Goal: Task Accomplishment & Management: Use online tool/utility

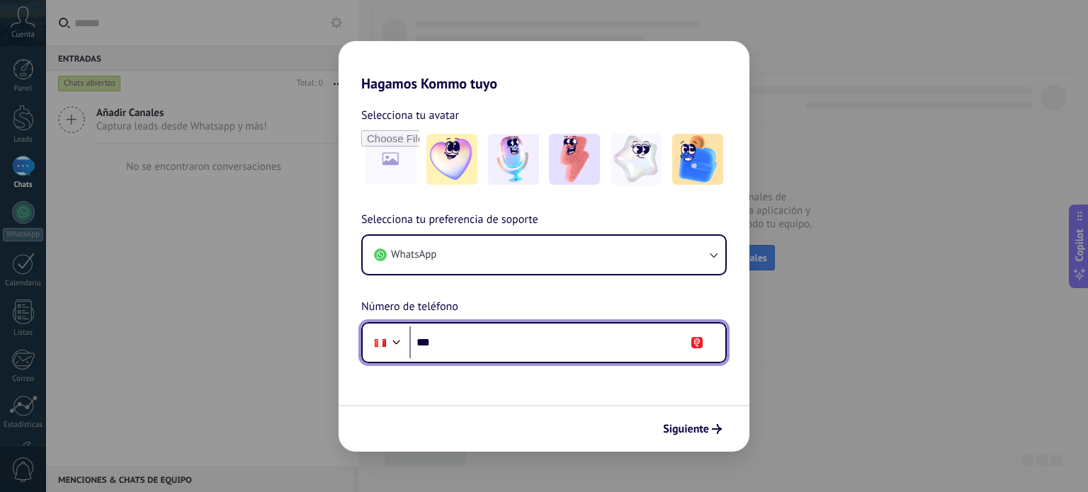
click at [479, 328] on input "***" at bounding box center [567, 342] width 316 height 33
type input "**********"
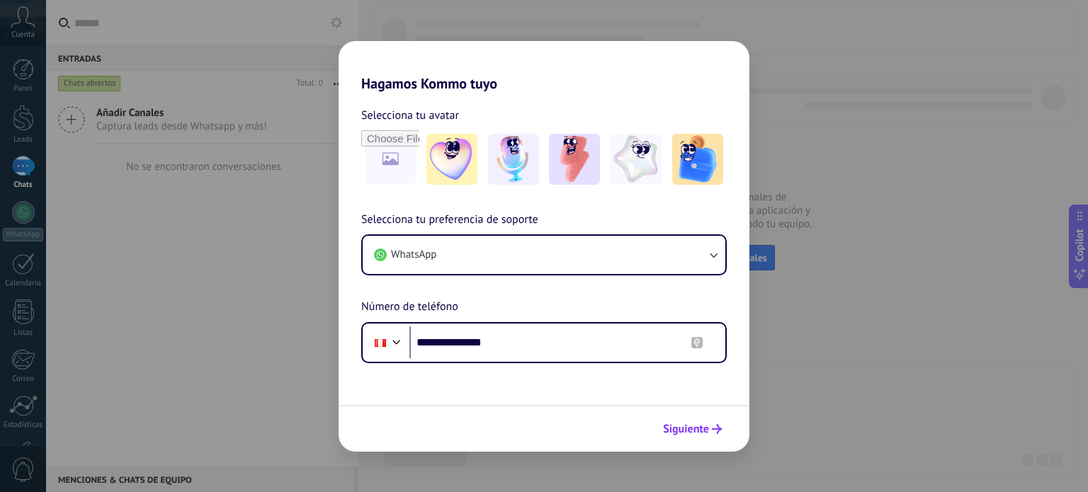
click at [696, 433] on span "Siguiente" at bounding box center [686, 429] width 46 height 10
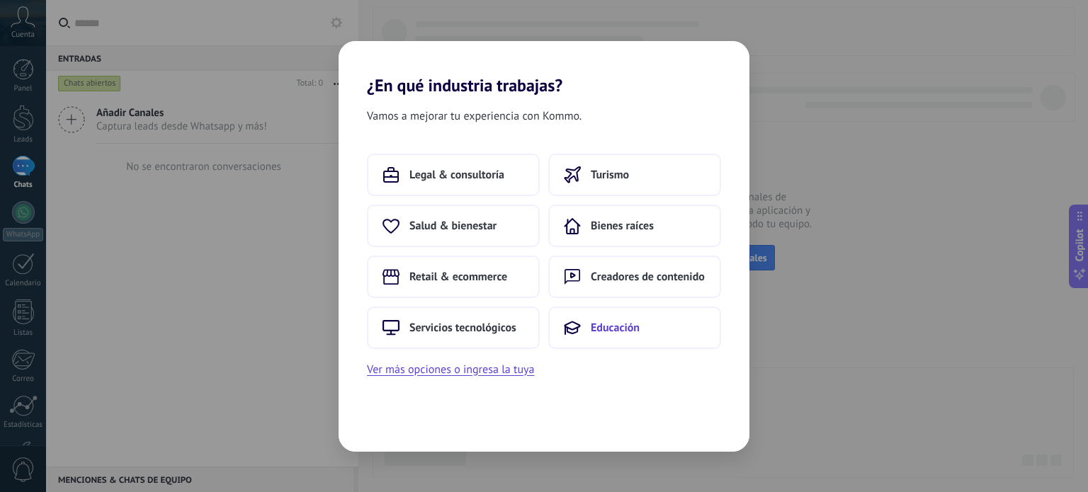
click at [632, 321] on span "Educación" at bounding box center [614, 328] width 49 height 14
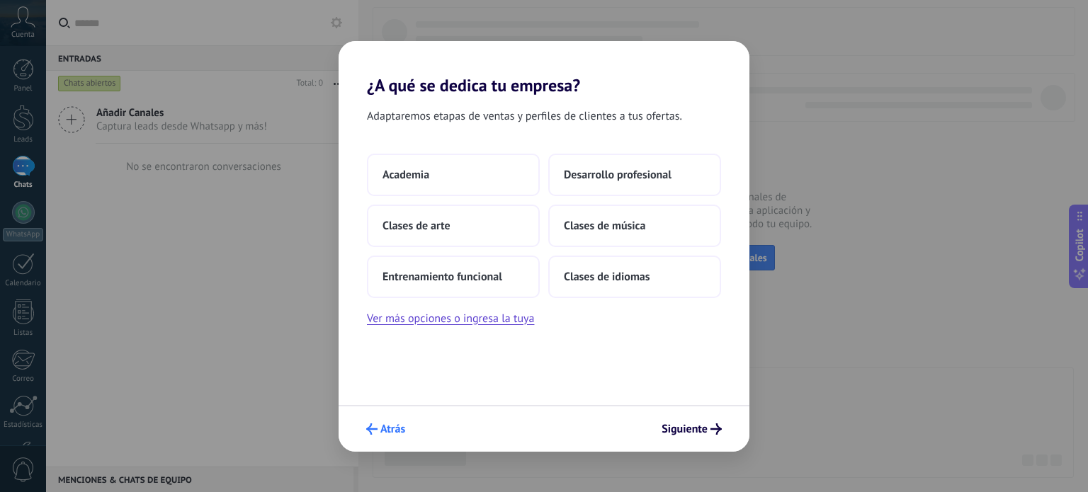
click at [382, 419] on button "Atrás" at bounding box center [386, 429] width 52 height 24
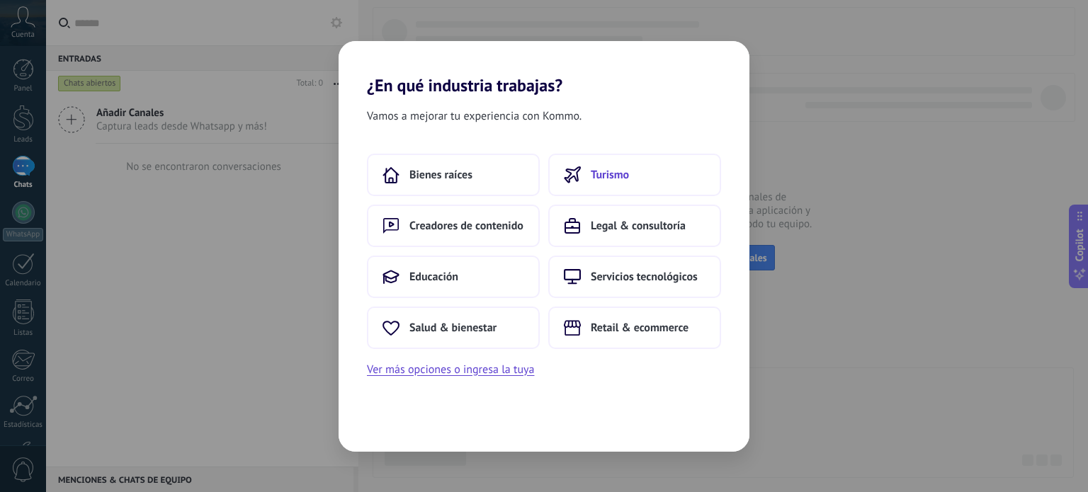
click at [622, 177] on span "Turismo" at bounding box center [609, 175] width 38 height 14
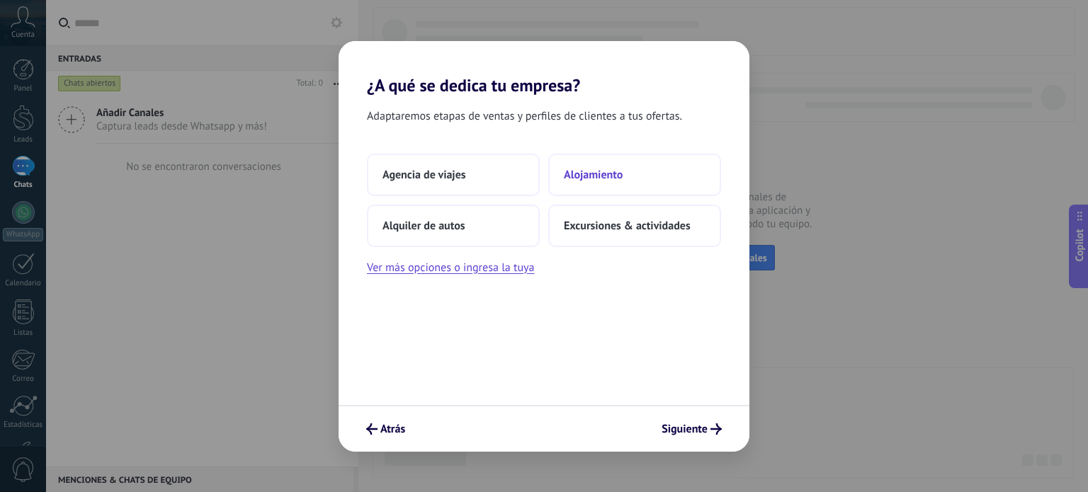
click at [600, 169] on span "Alojamiento" at bounding box center [593, 175] width 59 height 14
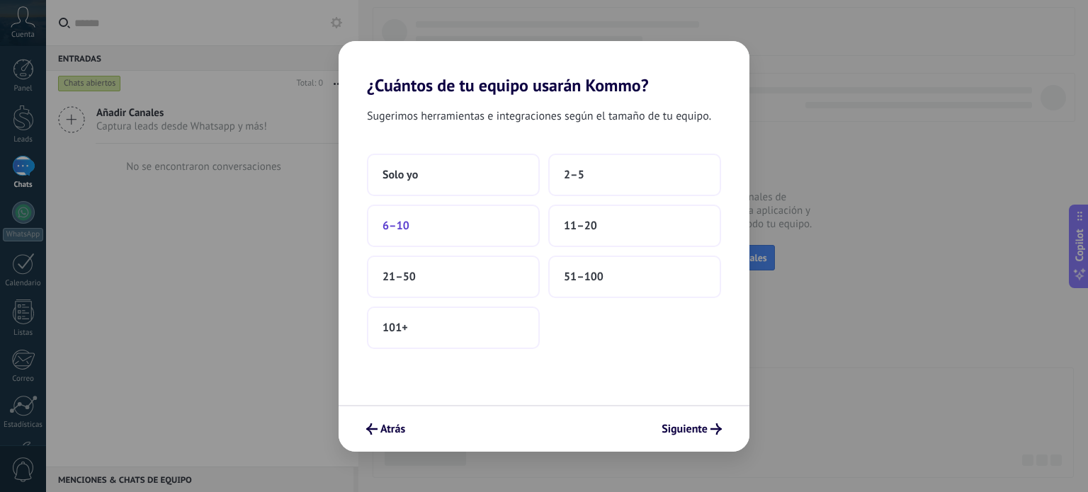
click at [464, 224] on button "6–10" at bounding box center [453, 226] width 173 height 42
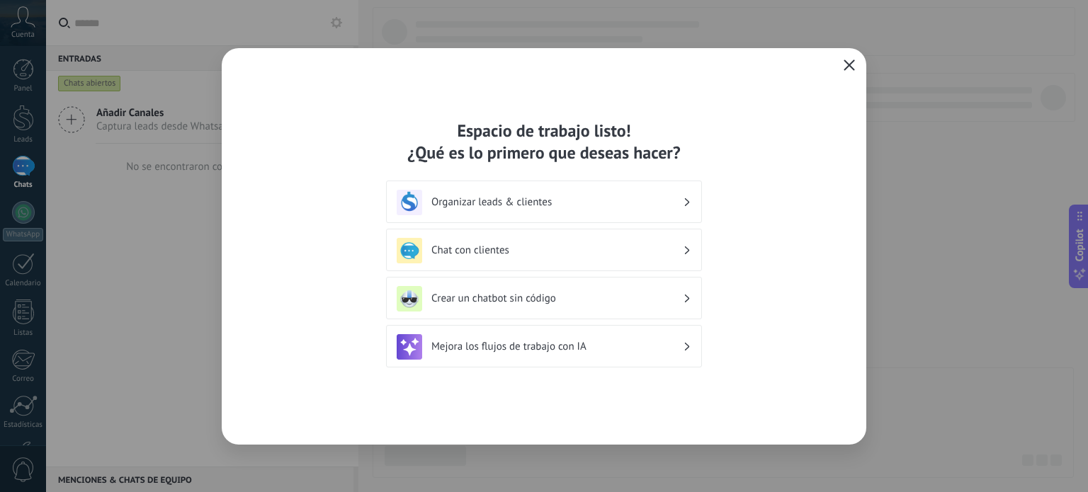
click at [846, 65] on icon "button" at bounding box center [848, 64] width 11 height 11
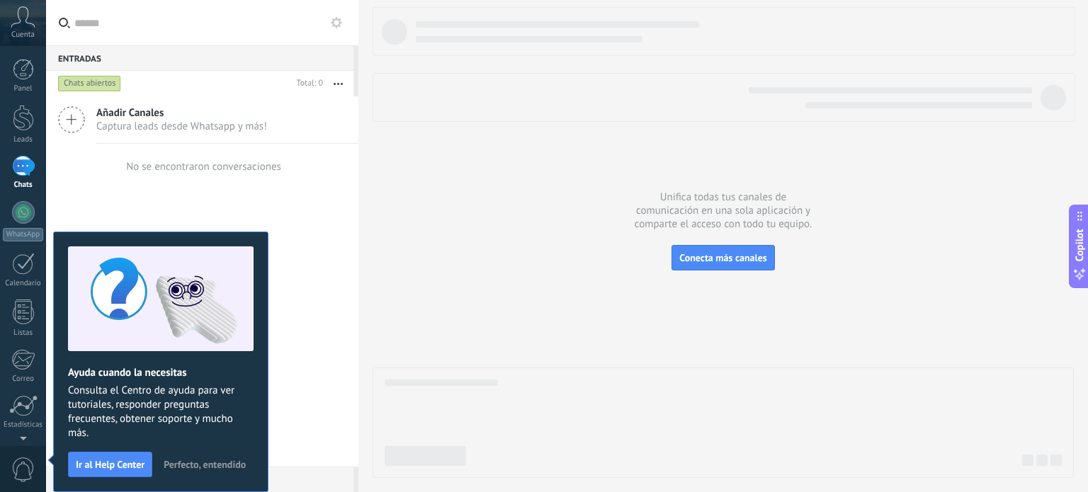
click at [203, 466] on span "Perfecto, entendido" at bounding box center [205, 464] width 82 height 10
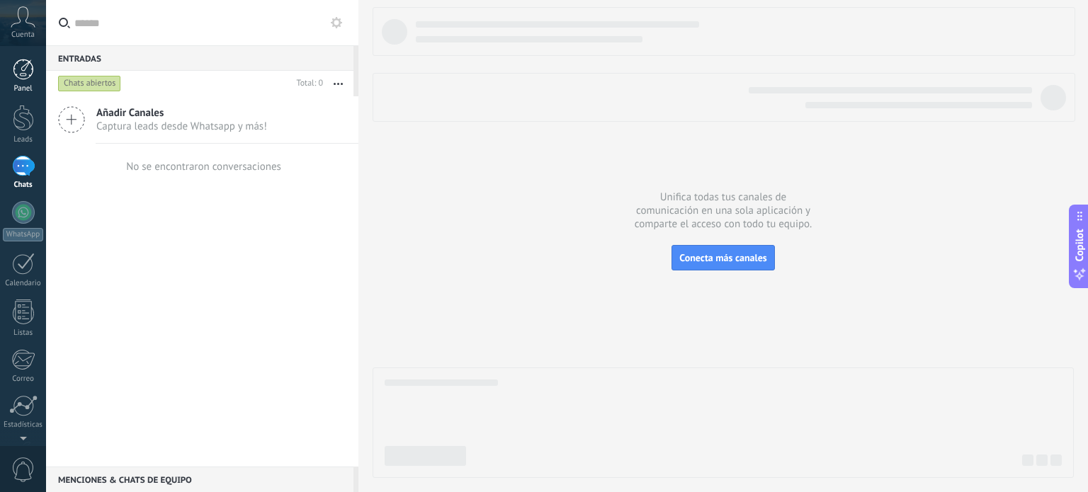
click at [23, 74] on div at bounding box center [23, 69] width 21 height 21
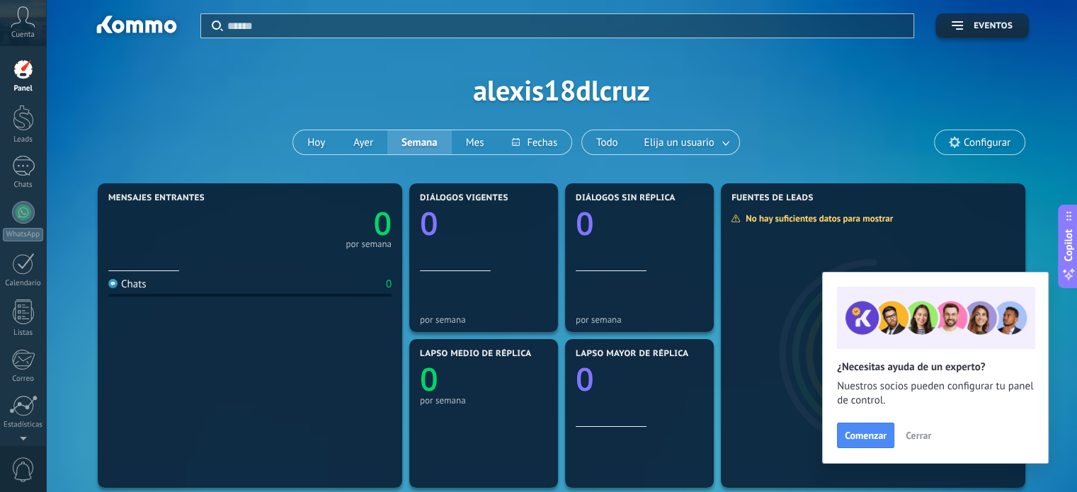
click at [921, 437] on span "Cerrar" at bounding box center [918, 435] width 25 height 10
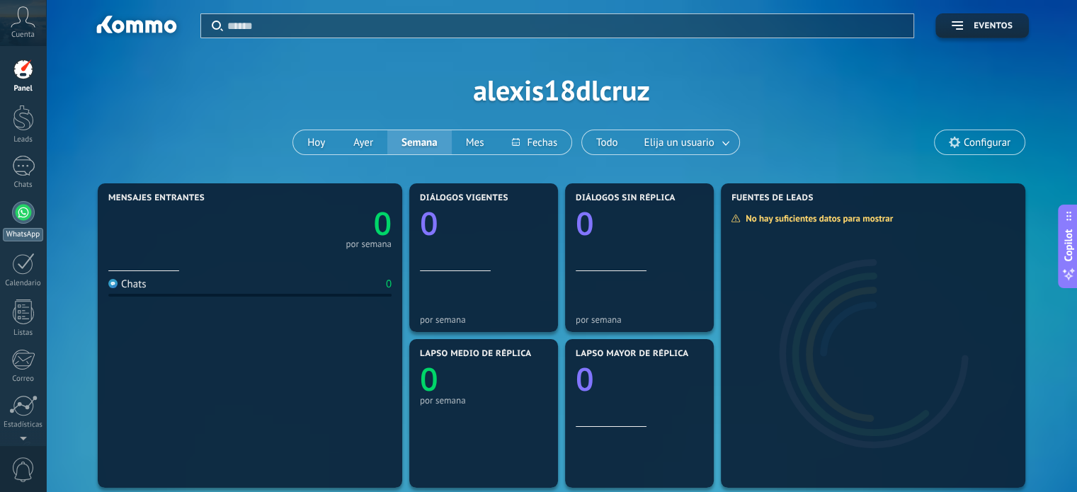
click at [25, 220] on div at bounding box center [23, 212] width 23 height 23
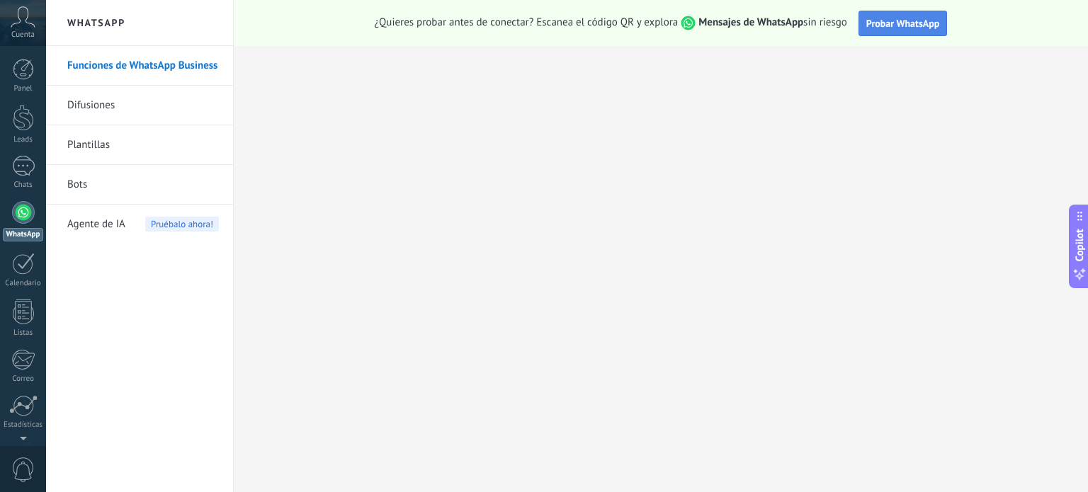
click at [910, 30] on button "Probar WhatsApp" at bounding box center [902, 23] width 89 height 25
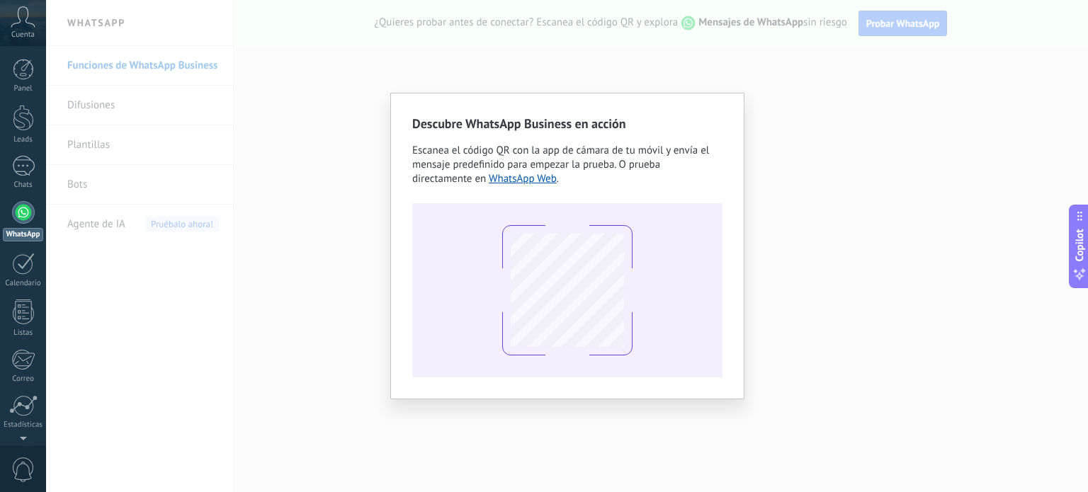
click at [795, 85] on div "Descubre WhatsApp Business en acción Escanea el código QR con la app [PERSON_NA…" at bounding box center [566, 246] width 1041 height 492
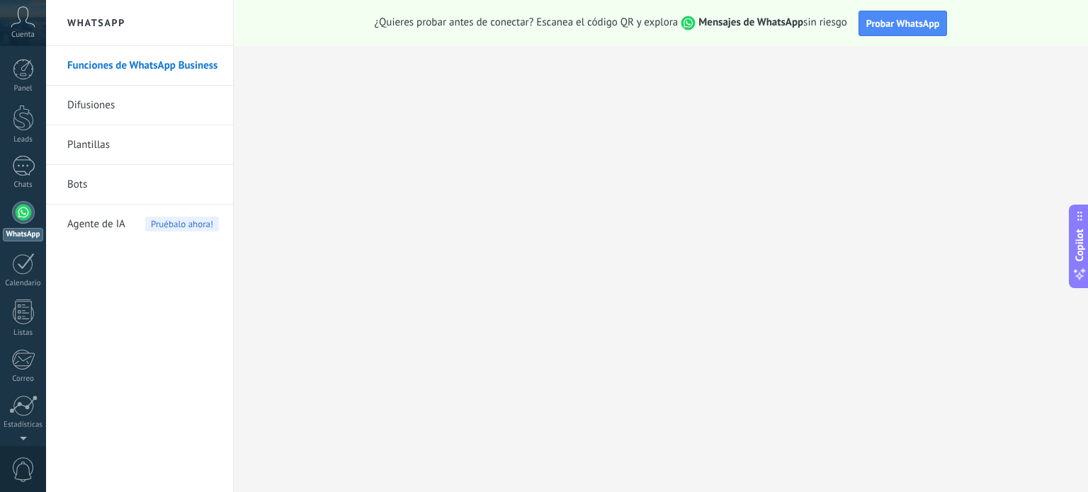
click at [167, 60] on link "Funciones de WhatsApp Business" at bounding box center [143, 66] width 152 height 40
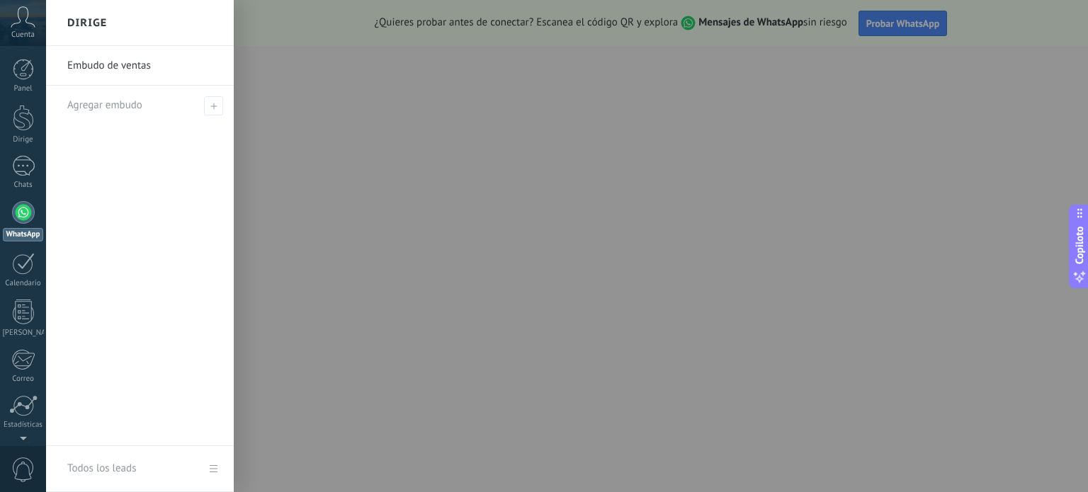
click at [777, 171] on div at bounding box center [590, 246] width 1088 height 492
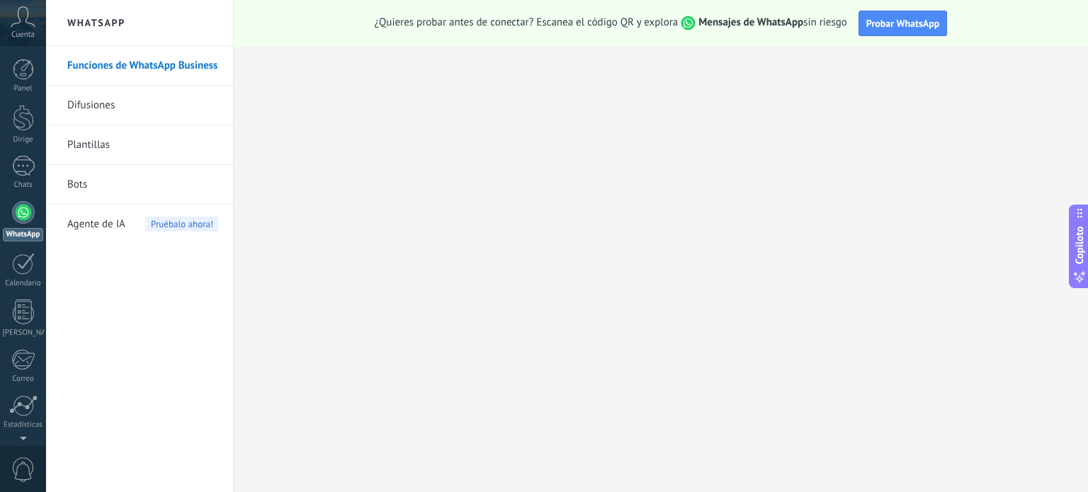
click at [11, 33] on span "Cuenta" at bounding box center [22, 34] width 23 height 9
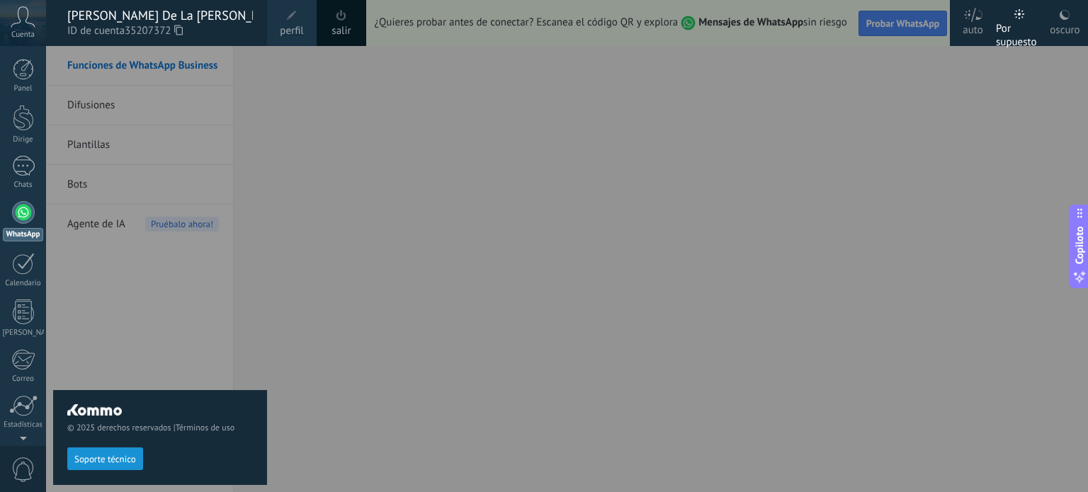
click at [300, 101] on div at bounding box center [590, 246] width 1088 height 492
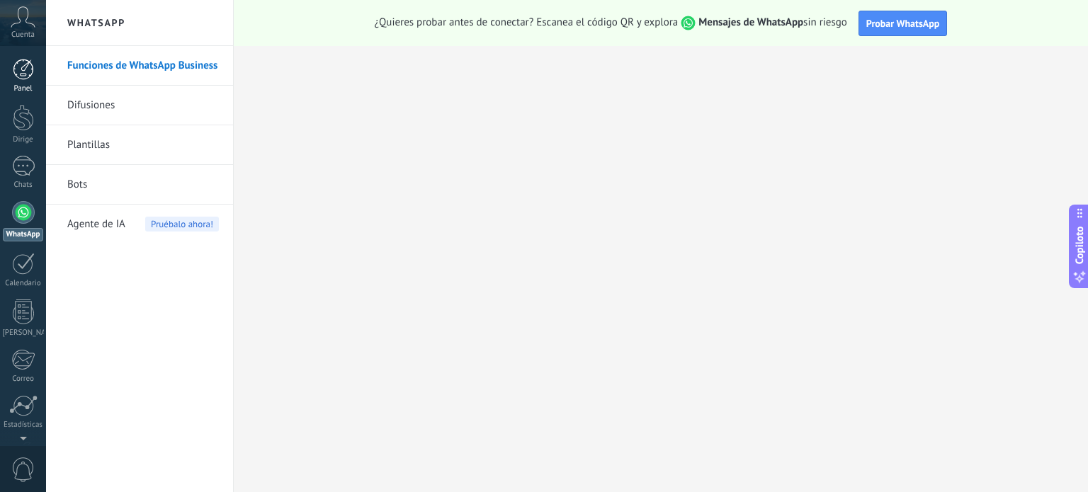
click at [24, 74] on div at bounding box center [23, 69] width 21 height 21
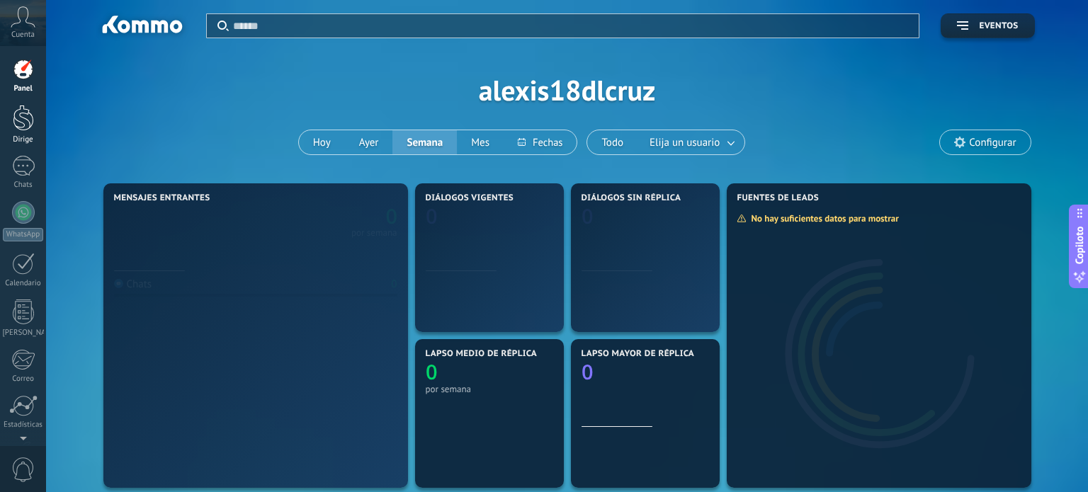
click at [25, 116] on div at bounding box center [23, 118] width 21 height 26
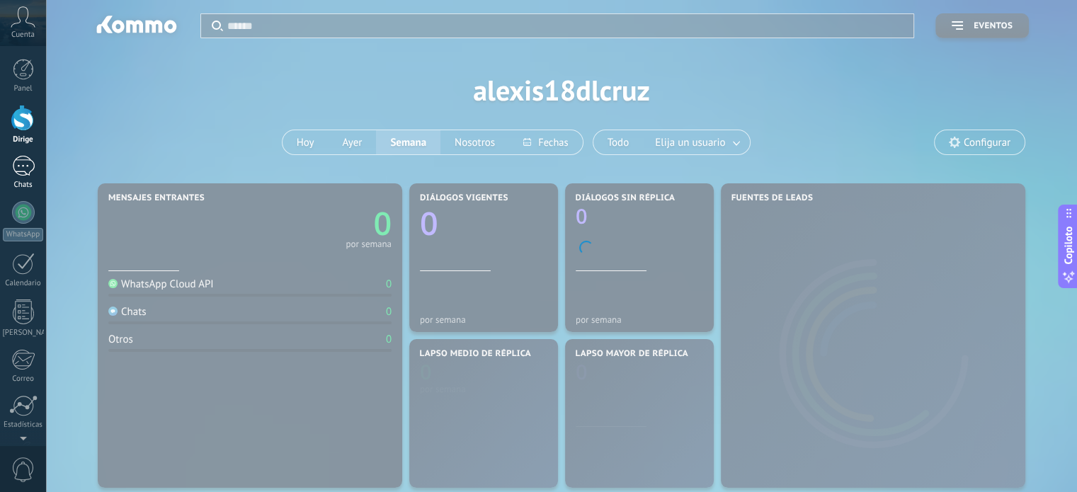
click at [21, 166] on div at bounding box center [23, 166] width 23 height 21
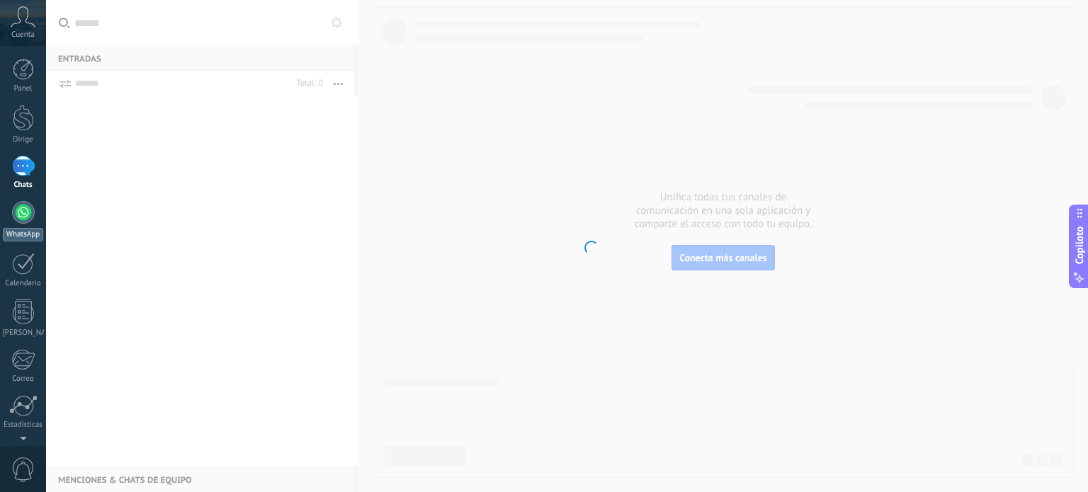
click at [25, 217] on div at bounding box center [23, 212] width 23 height 23
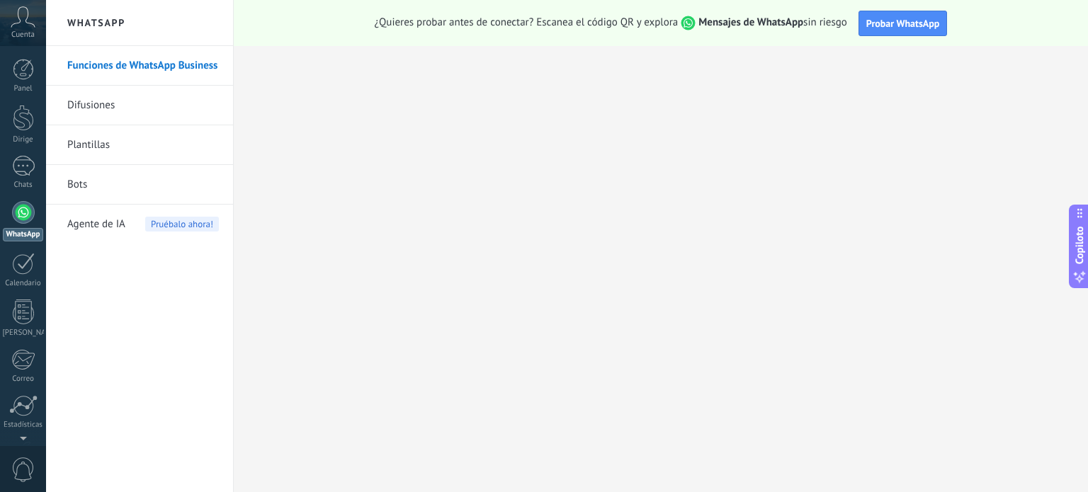
click at [14, 30] on span "Cuenta" at bounding box center [22, 34] width 23 height 9
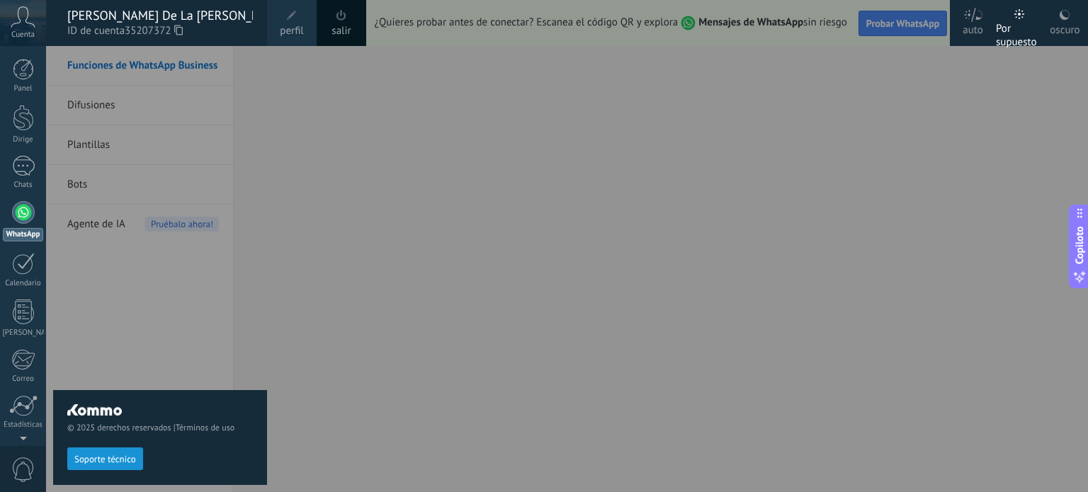
click at [29, 11] on icon at bounding box center [23, 16] width 25 height 21
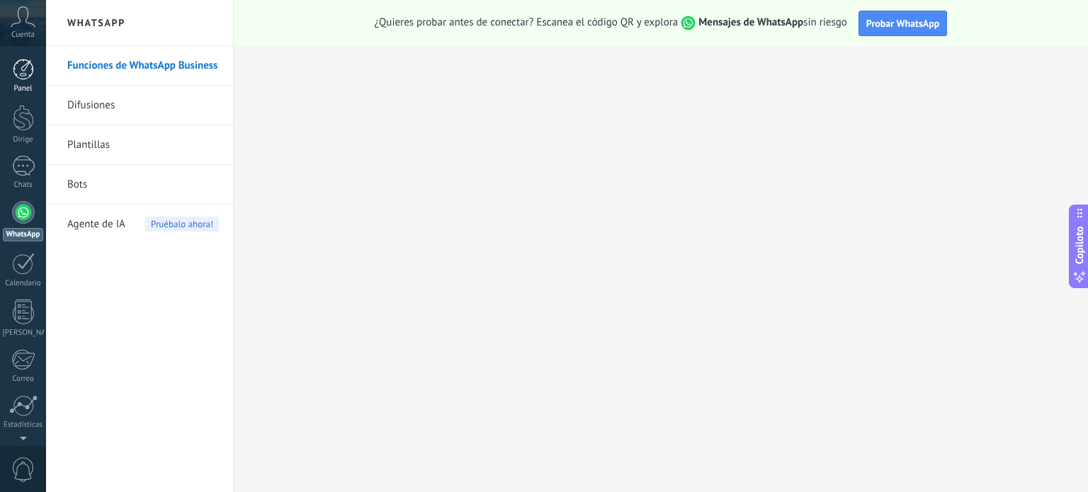
click at [22, 69] on div at bounding box center [23, 69] width 21 height 21
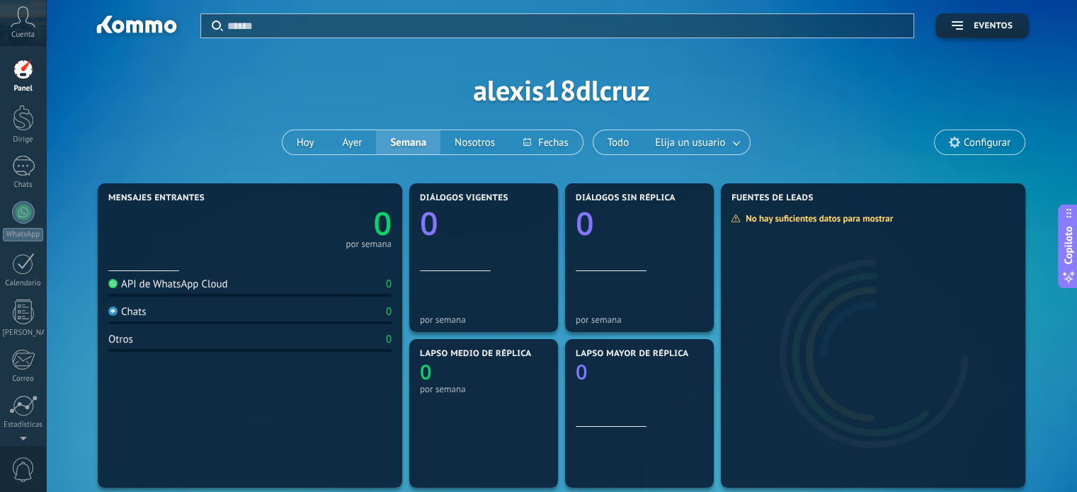
click at [307, 33] on div at bounding box center [566, 25] width 678 height 23
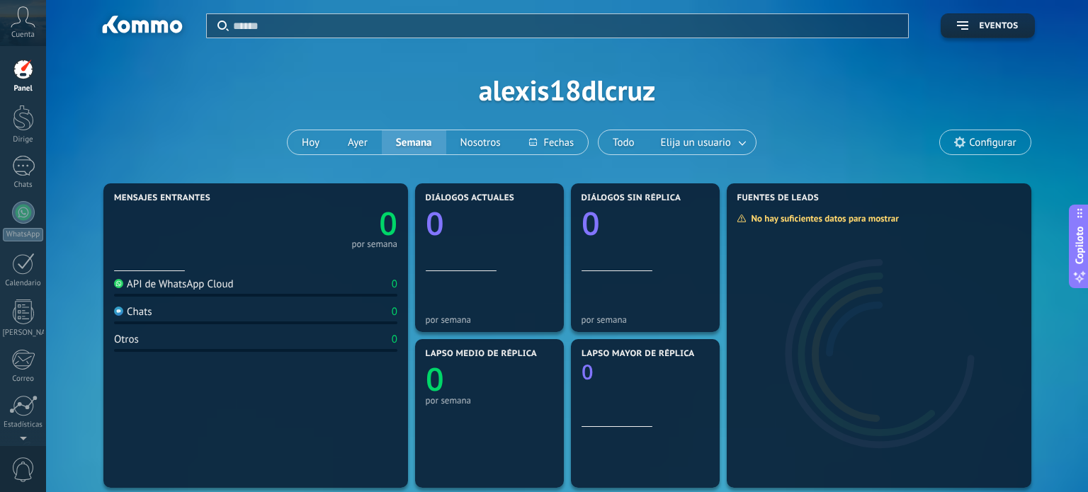
click at [300, 25] on input "text" at bounding box center [566, 25] width 667 height 15
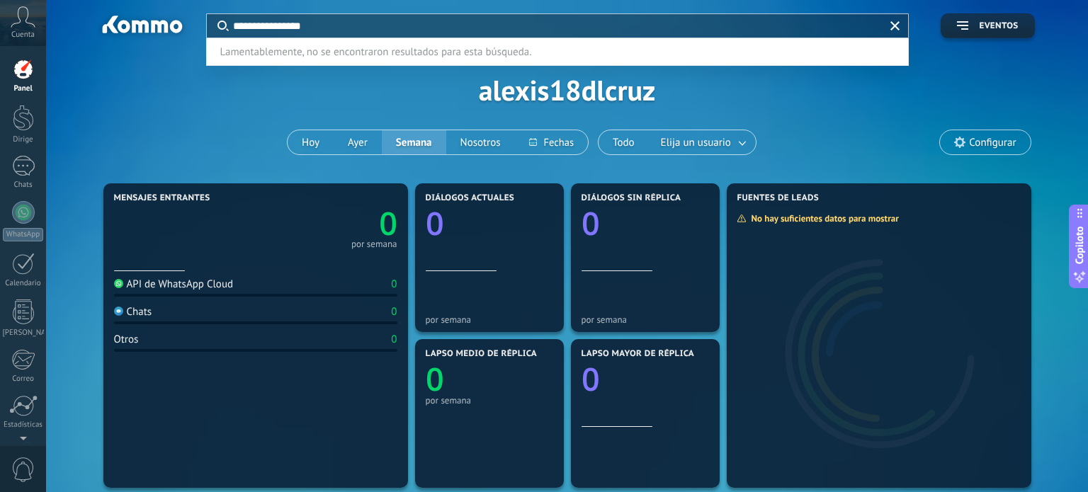
type input "**********"
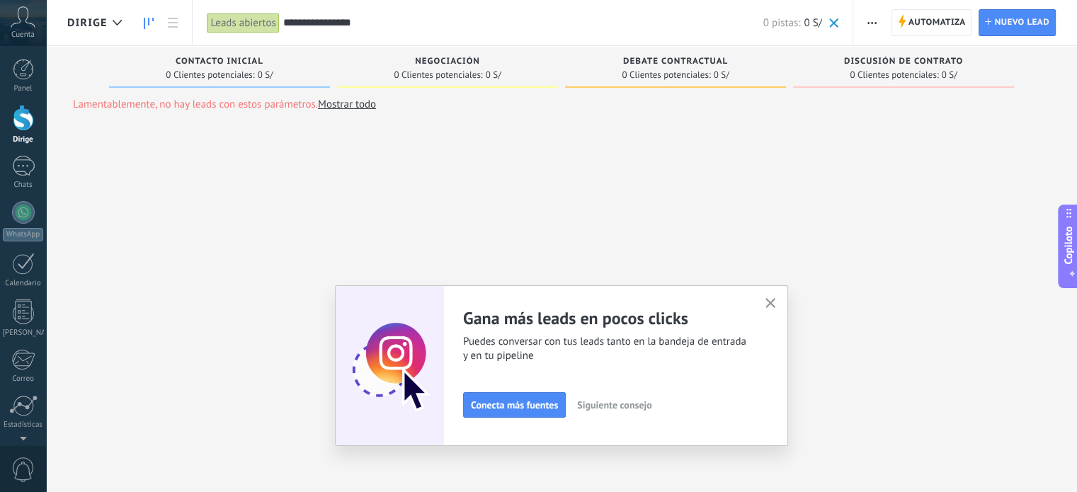
click at [776, 309] on icon "button" at bounding box center [770, 303] width 11 height 11
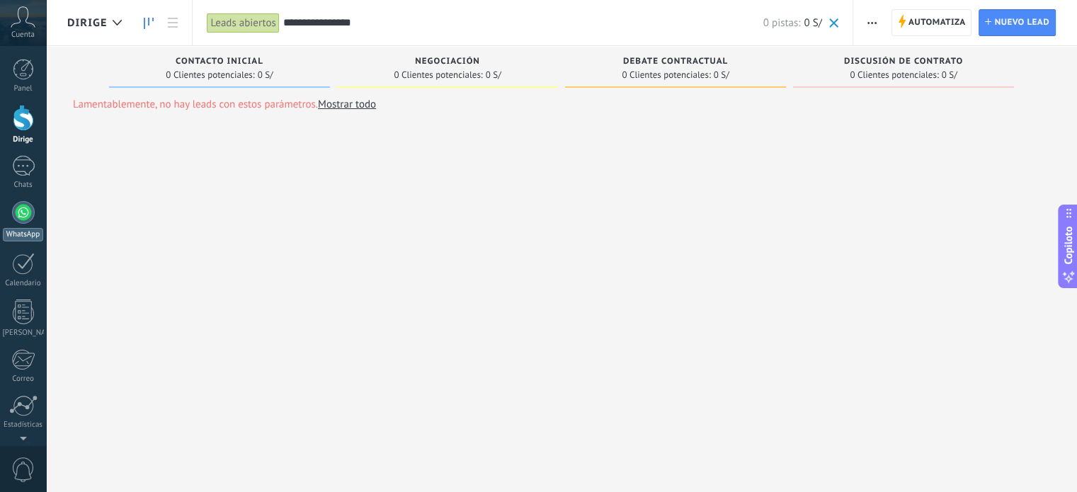
click at [30, 220] on link "WhatsApp" at bounding box center [23, 221] width 46 height 40
